Goal: Go to known website

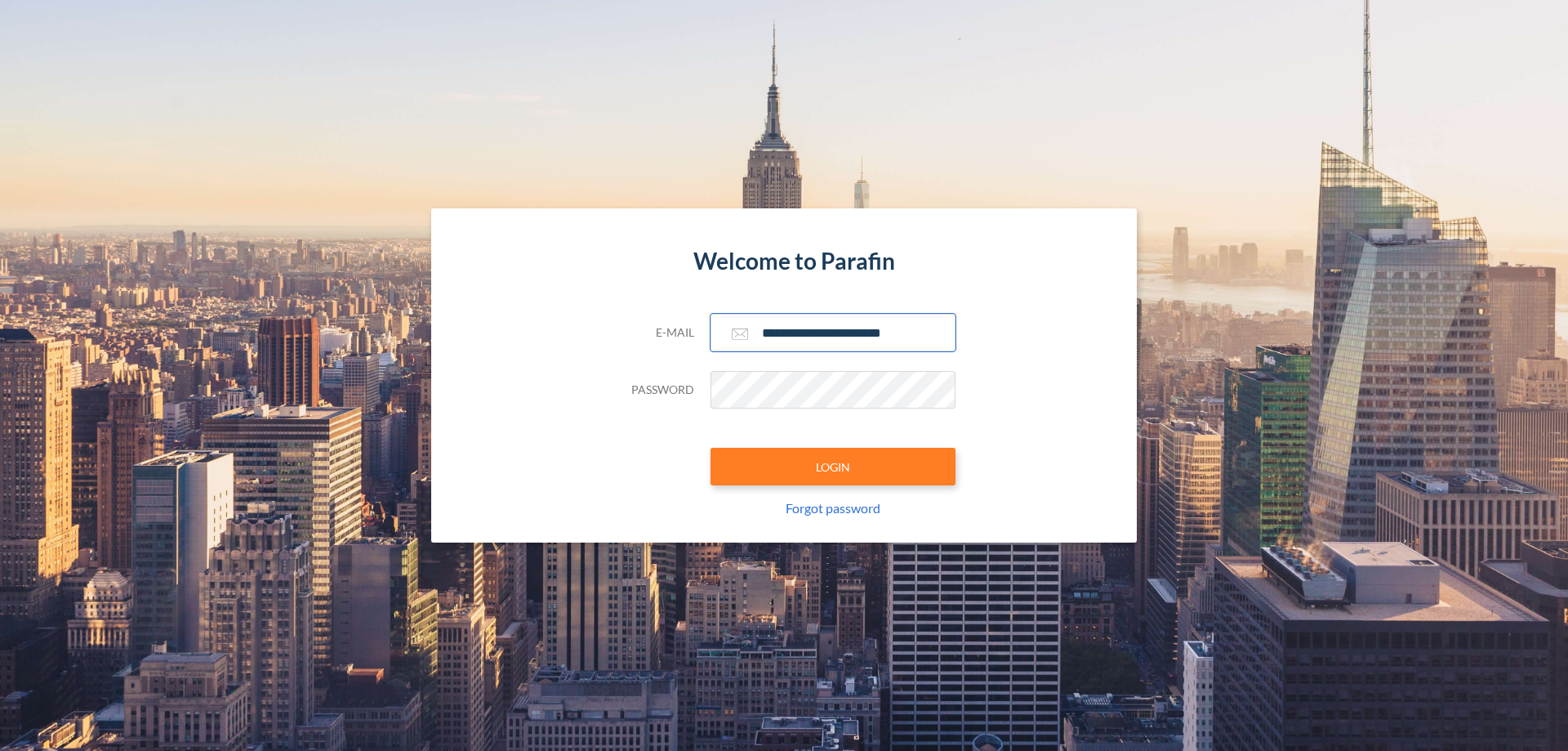
type input "**********"
click at [833, 466] on button "LOGIN" at bounding box center [832, 467] width 245 height 38
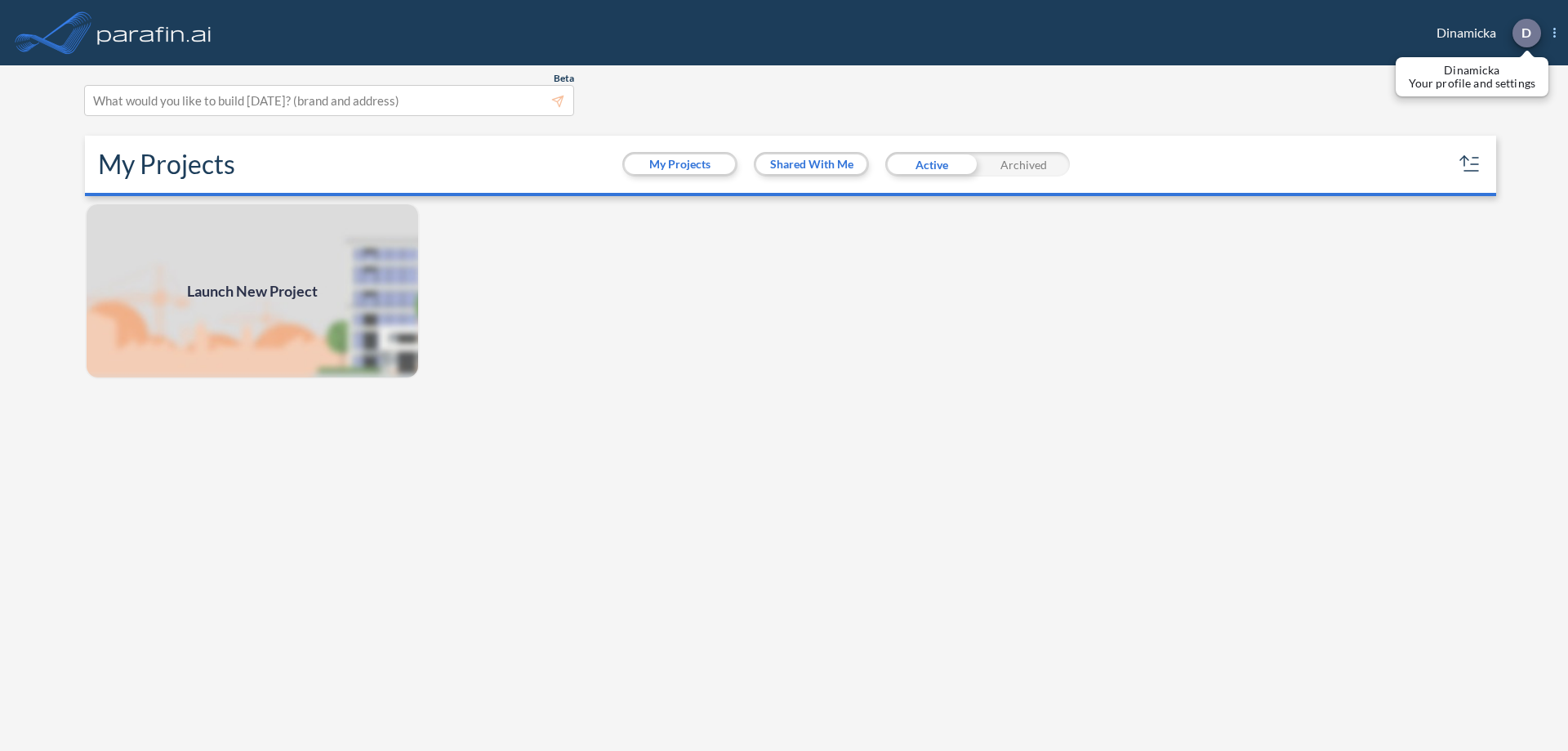
click at [1525, 32] on p "D" at bounding box center [1526, 33] width 9 height 15
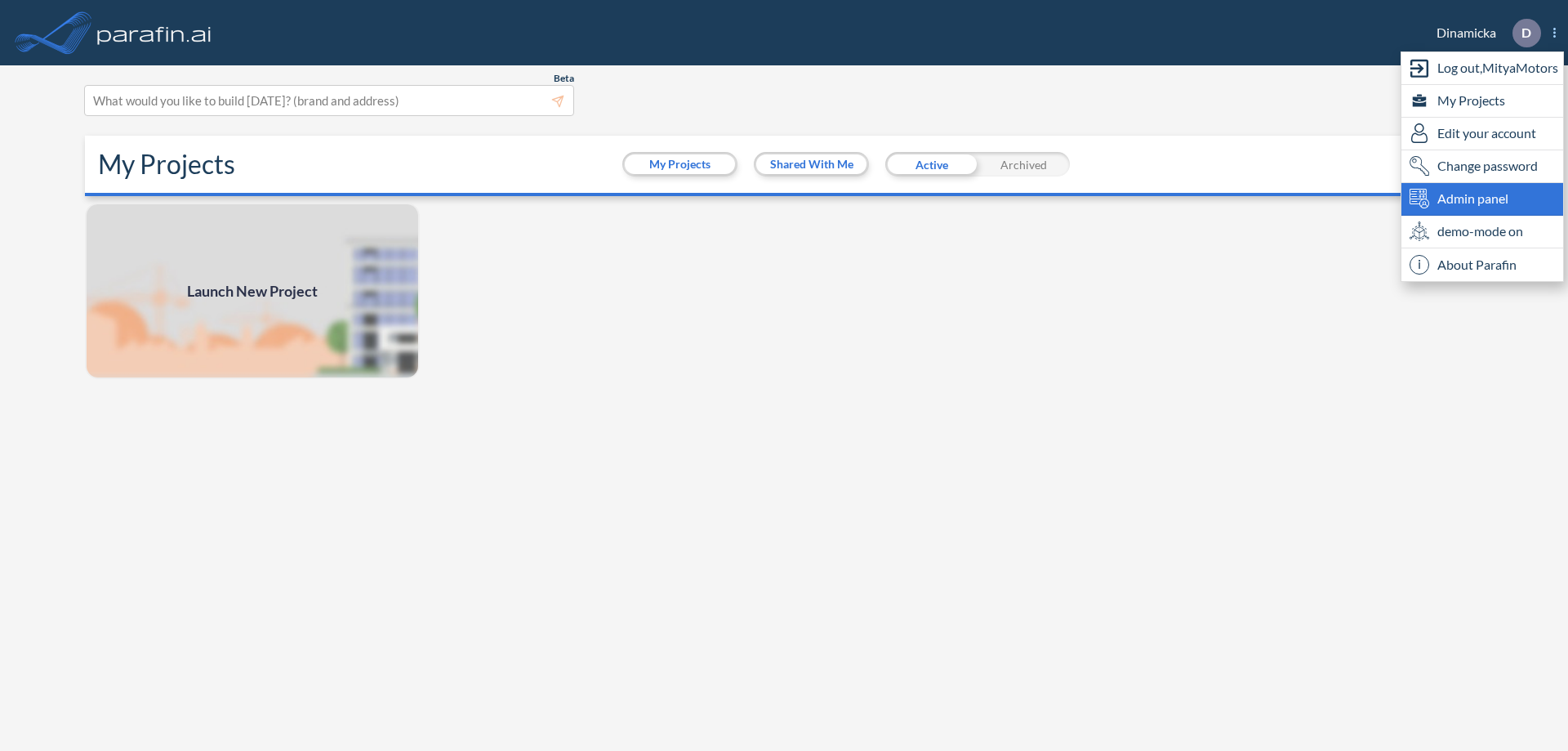
click at [1482, 199] on span "Admin panel" at bounding box center [1472, 198] width 71 height 20
